Goal: Find specific page/section

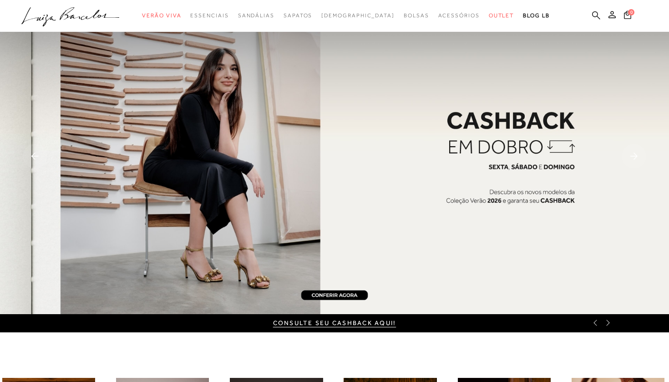
click at [593, 15] on icon at bounding box center [596, 15] width 8 height 8
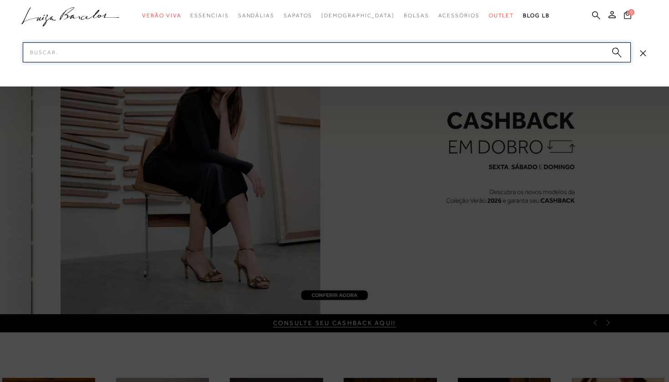
paste input "77771337"
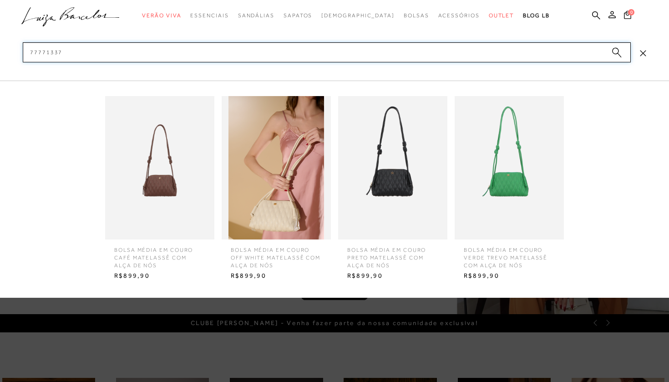
type input "77771337"
click at [615, 48] on circle "submit" at bounding box center [615, 51] width 6 height 6
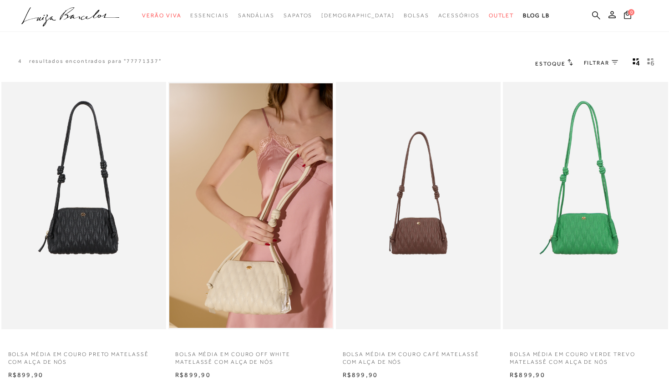
click at [596, 14] on icon at bounding box center [596, 15] width 8 height 9
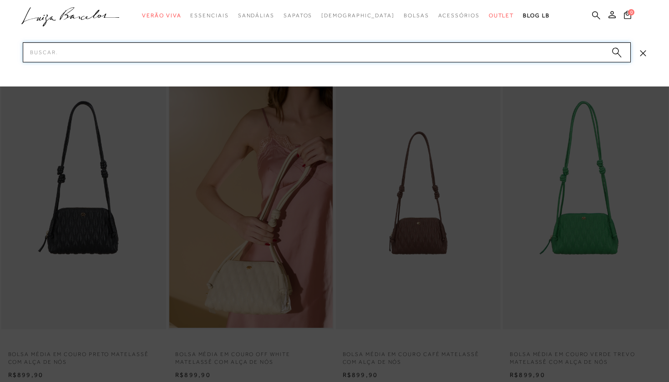
paste input "13130130"
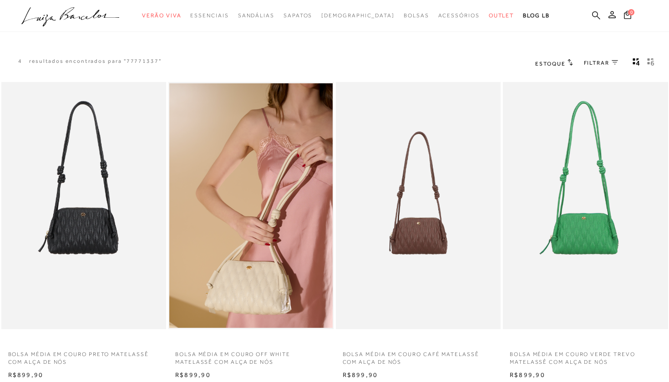
click at [593, 15] on icon at bounding box center [596, 15] width 8 height 9
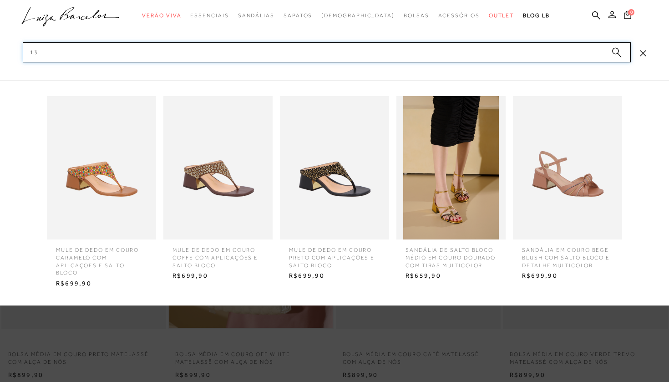
type input "1"
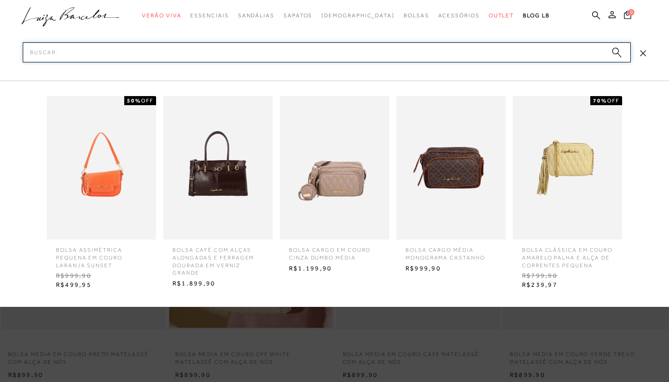
paste input "13010051"
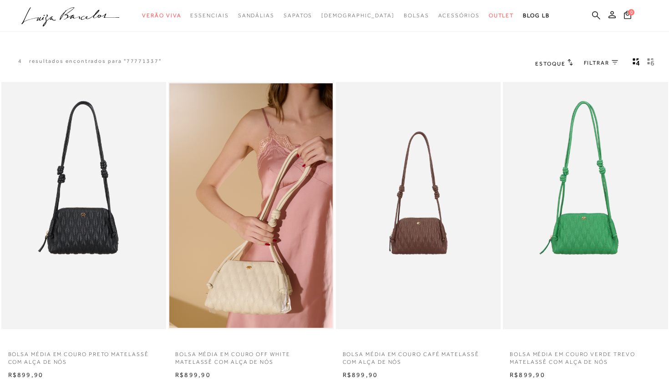
click at [599, 14] on icon at bounding box center [596, 15] width 8 height 9
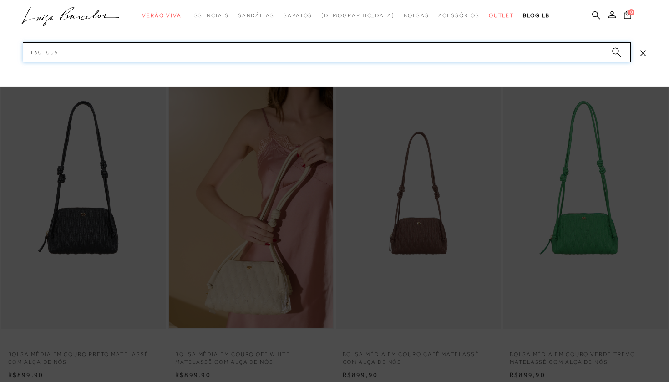
paste input "12350196"
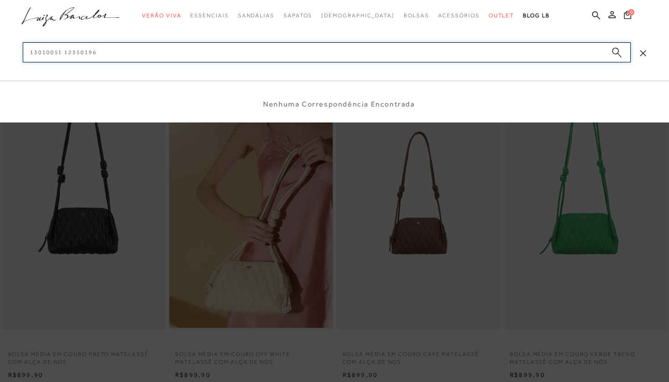
drag, startPoint x: 63, startPoint y: 51, endPoint x: 0, endPoint y: 50, distance: 62.8
click at [0, 0] on div "categoryHeader .a{fill-rule:evenodd;} Verão Viva [GEOGRAPHIC_DATA]" at bounding box center [334, 0] width 669 height 0
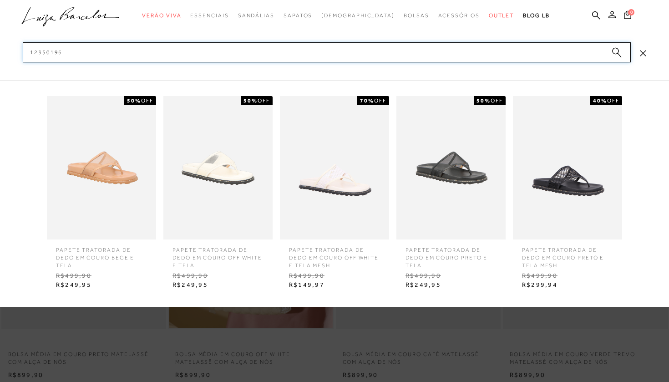
type input "12350196"
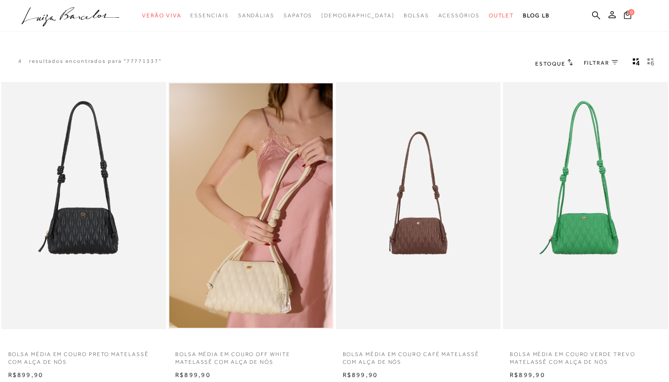
click at [591, 14] on ul ".a{fill-rule:evenodd;} Verão Viva Em alta Favoritos das Influenciadoras Apostas…" at bounding box center [327, 15] width 612 height 17
click at [594, 15] on icon at bounding box center [596, 15] width 8 height 9
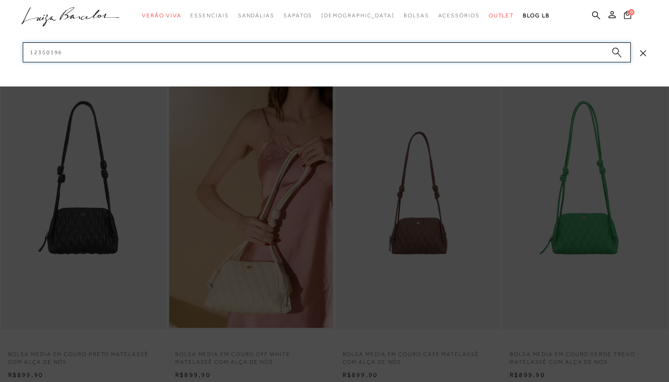
click at [96, 54] on input "12350196" at bounding box center [327, 52] width 608 height 20
paste input "60210093"
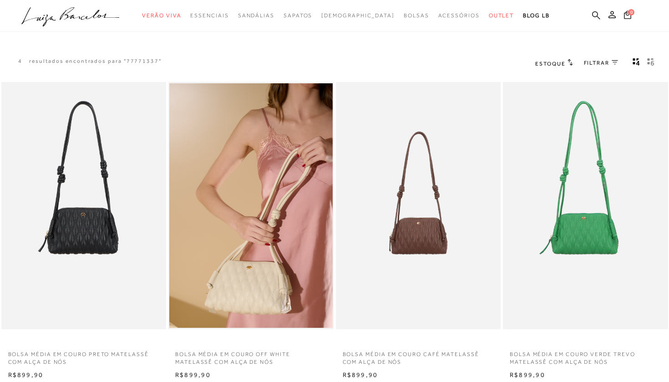
click at [596, 13] on icon at bounding box center [596, 15] width 8 height 8
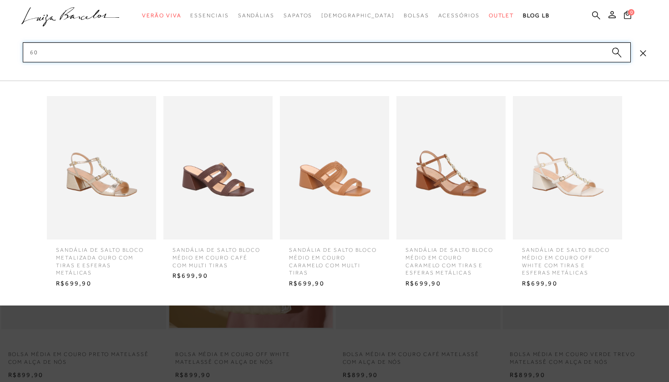
type input "6"
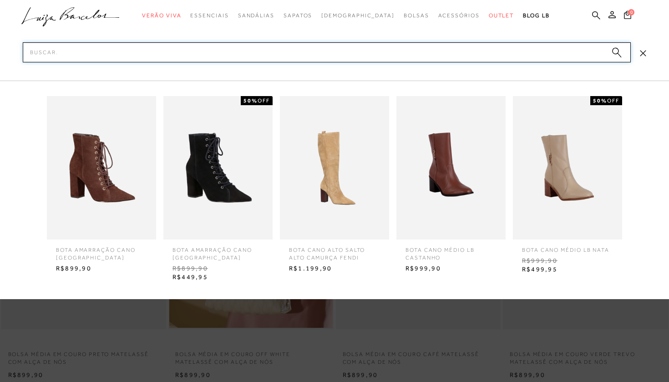
paste input "60210063"
type input "60210063"
